Goal: Information Seeking & Learning: Learn about a topic

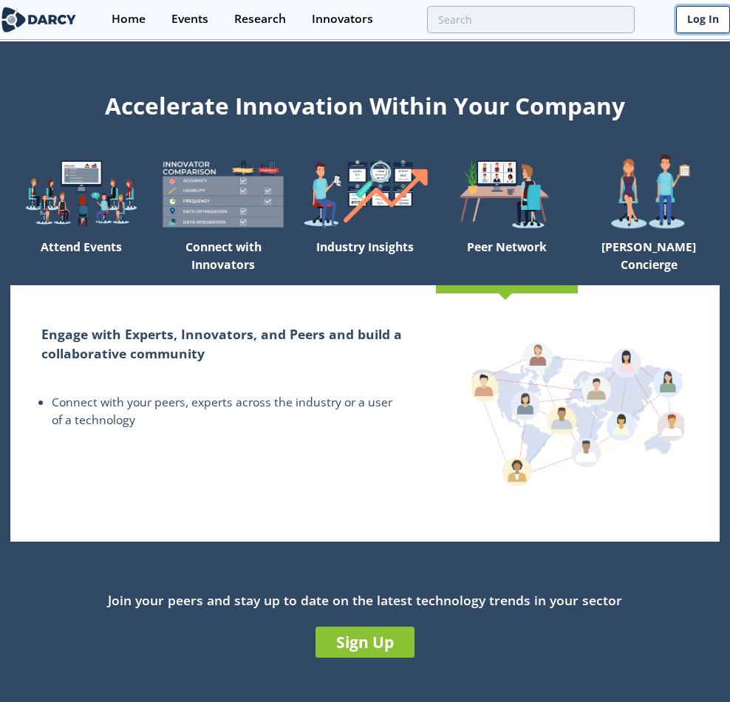
click at [686, 24] on link "Log In" at bounding box center [703, 19] width 54 height 27
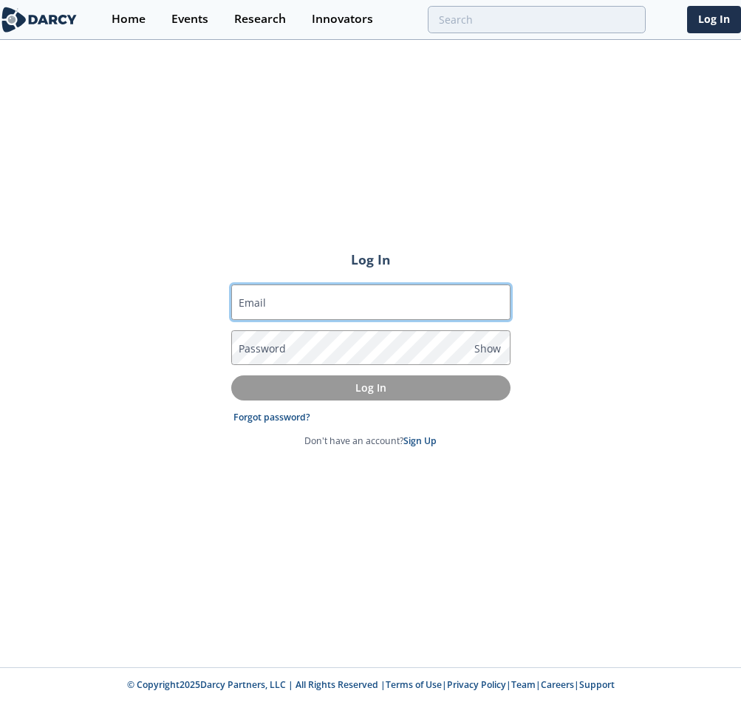
click at [397, 315] on input "Email" at bounding box center [370, 302] width 279 height 35
type input "[EMAIL_ADDRESS][DOMAIN_NAME]"
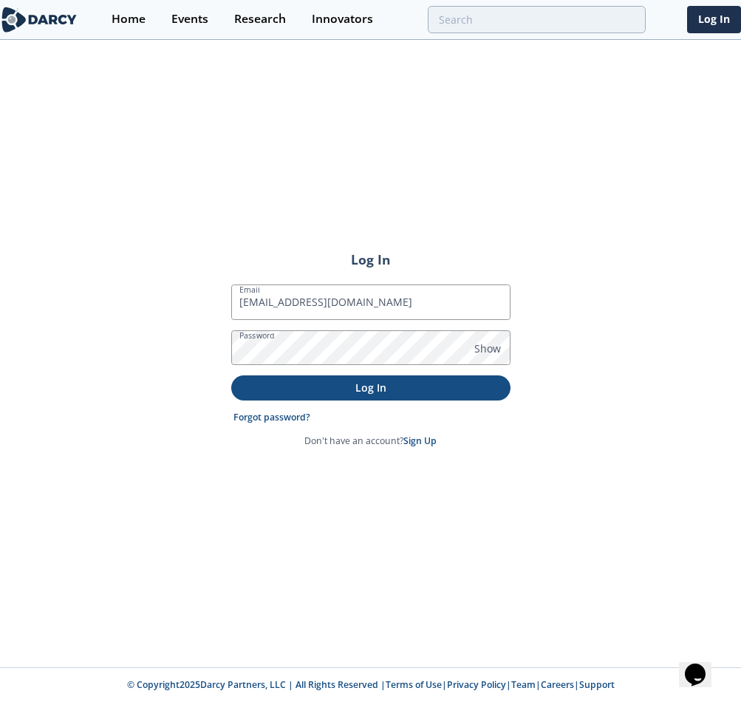
click at [356, 386] on p "Log In" at bounding box center [371, 388] width 259 height 16
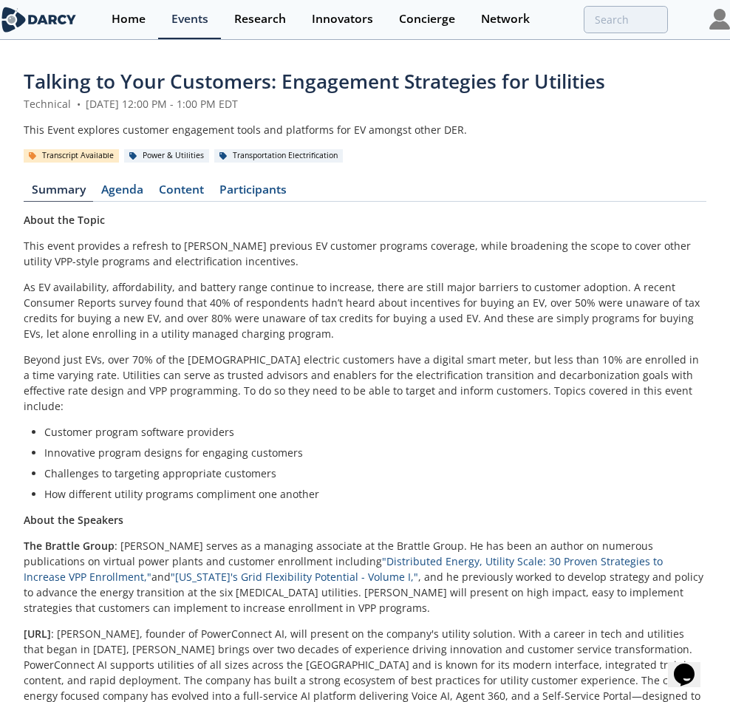
click at [186, 251] on p "This event provides a refresh to [PERSON_NAME] previous EV customer programs co…" at bounding box center [365, 253] width 683 height 31
click at [143, 28] on link "Home" at bounding box center [128, 19] width 60 height 39
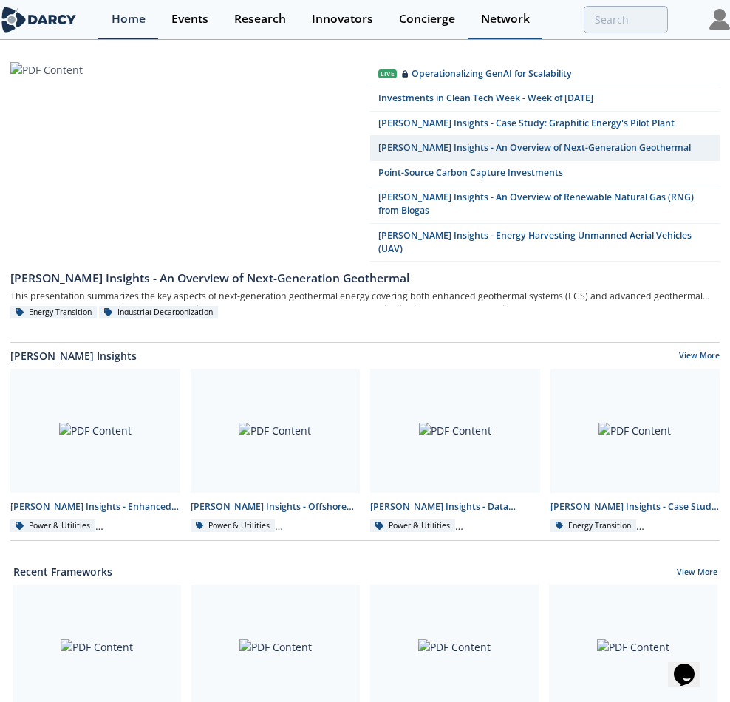
click at [472, 12] on link "Network" at bounding box center [505, 19] width 75 height 39
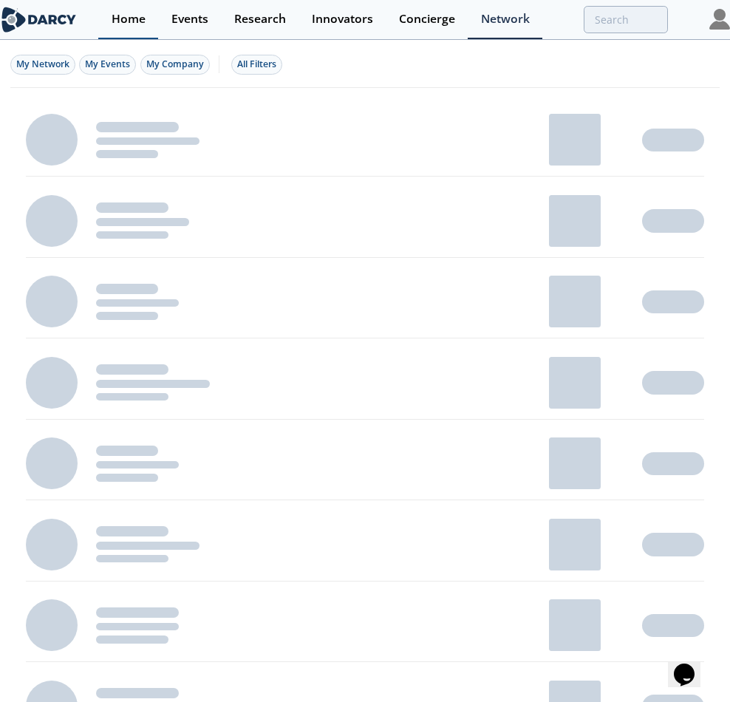
click at [146, 27] on link "Home" at bounding box center [128, 19] width 60 height 39
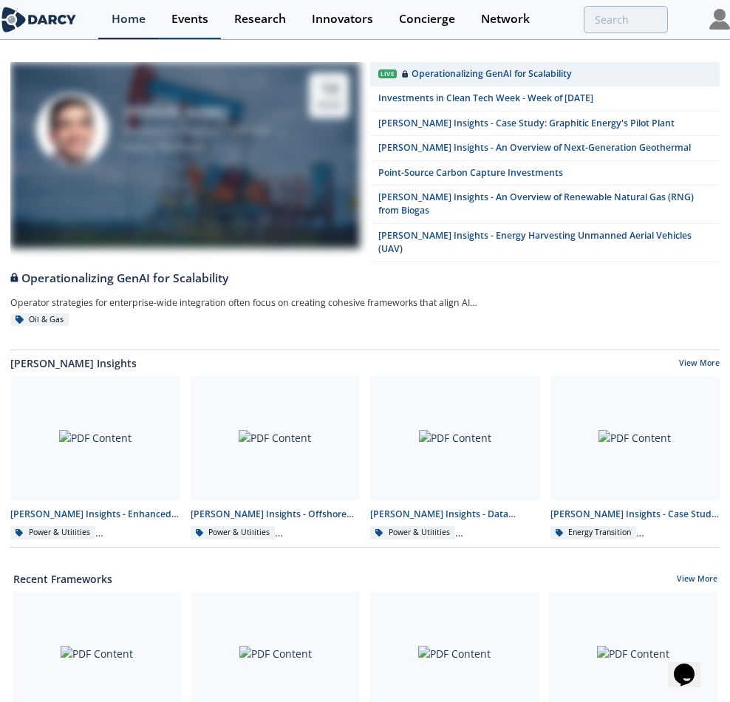
click at [177, 25] on div "Events" at bounding box center [189, 19] width 37 height 12
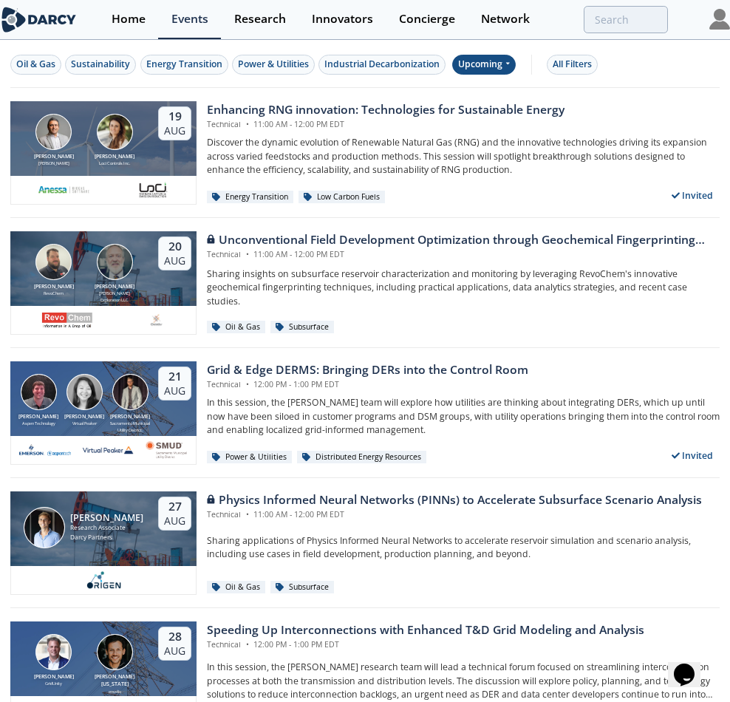
click at [486, 61] on div "Upcoming" at bounding box center [484, 65] width 64 height 20
click at [279, 30] on link "Research" at bounding box center [260, 19] width 78 height 39
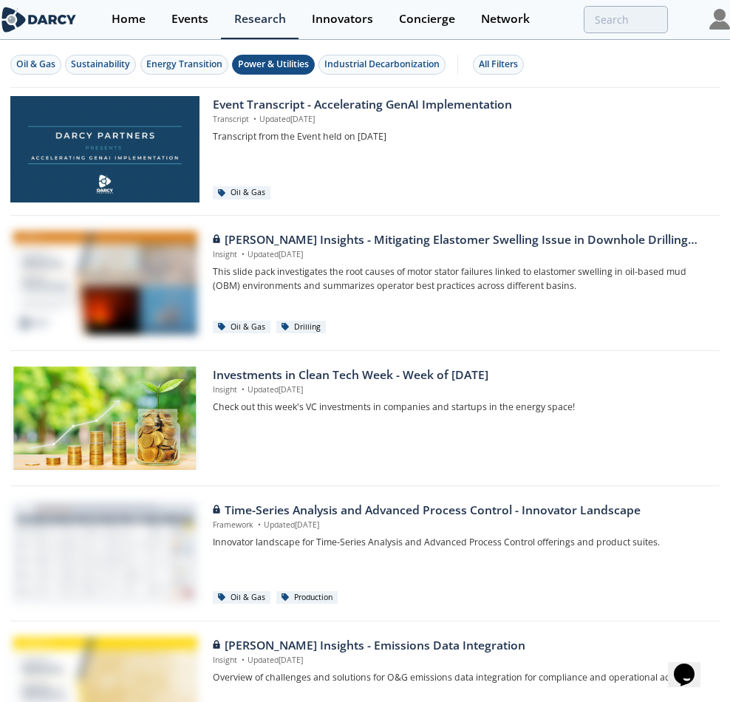
click at [276, 57] on button "Power & Utilities" at bounding box center [273, 65] width 83 height 20
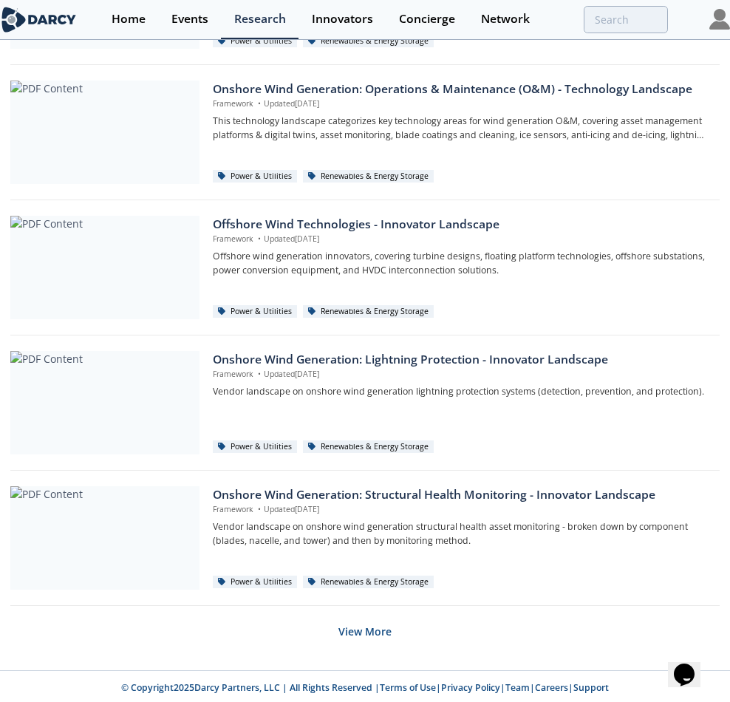
scroll to position [831, 0]
